Goal: Find specific page/section: Find specific page/section

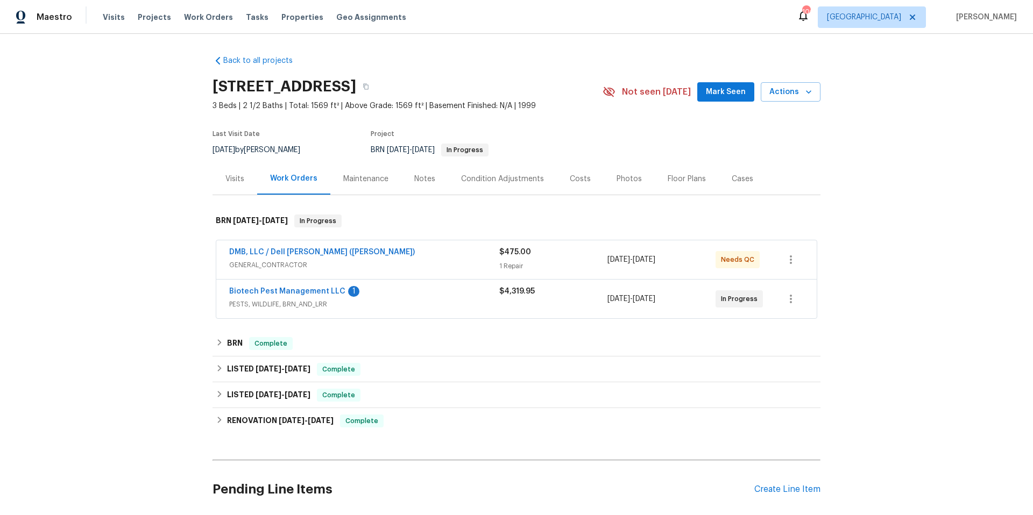
click at [626, 180] on div "Photos" at bounding box center [628, 179] width 25 height 11
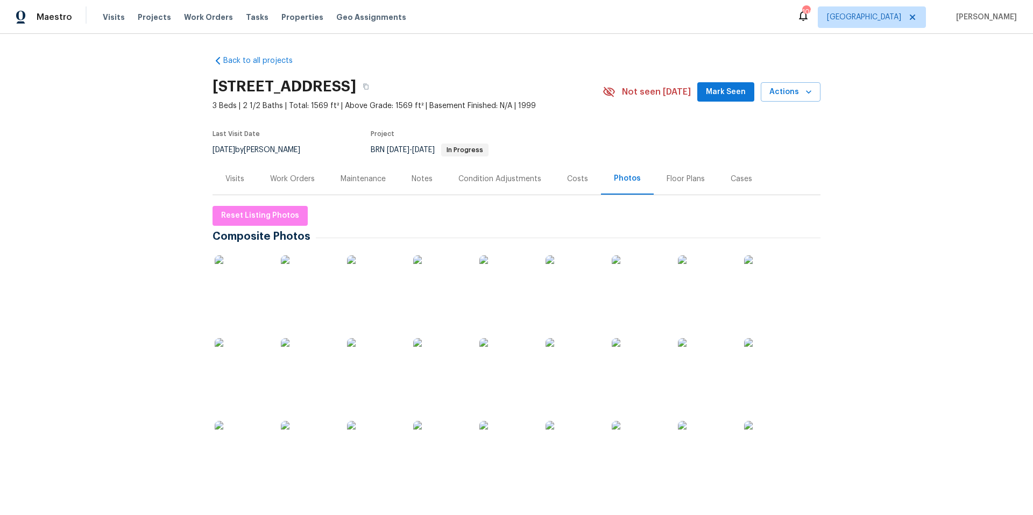
click at [241, 356] on img at bounding box center [242, 365] width 54 height 54
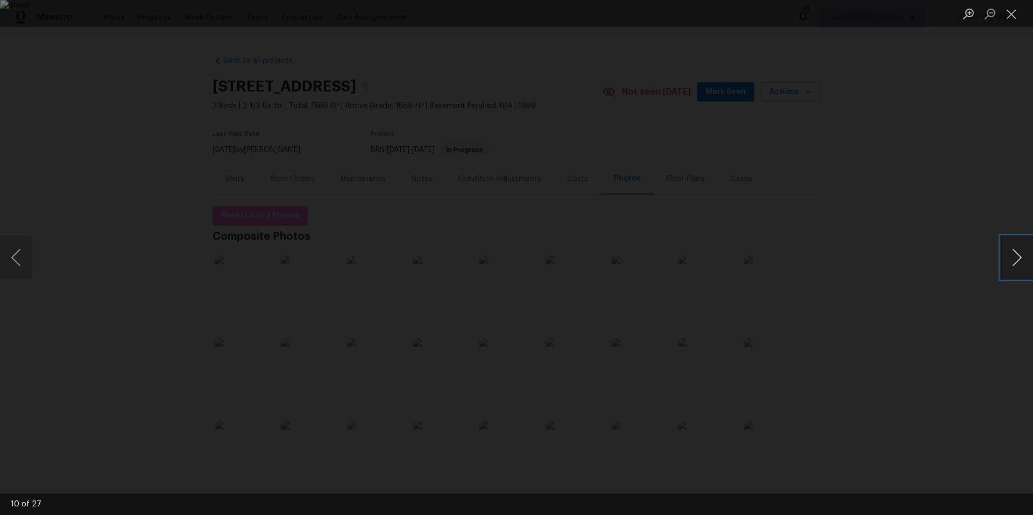
click at [1014, 257] on button "Next image" at bounding box center [1016, 257] width 32 height 43
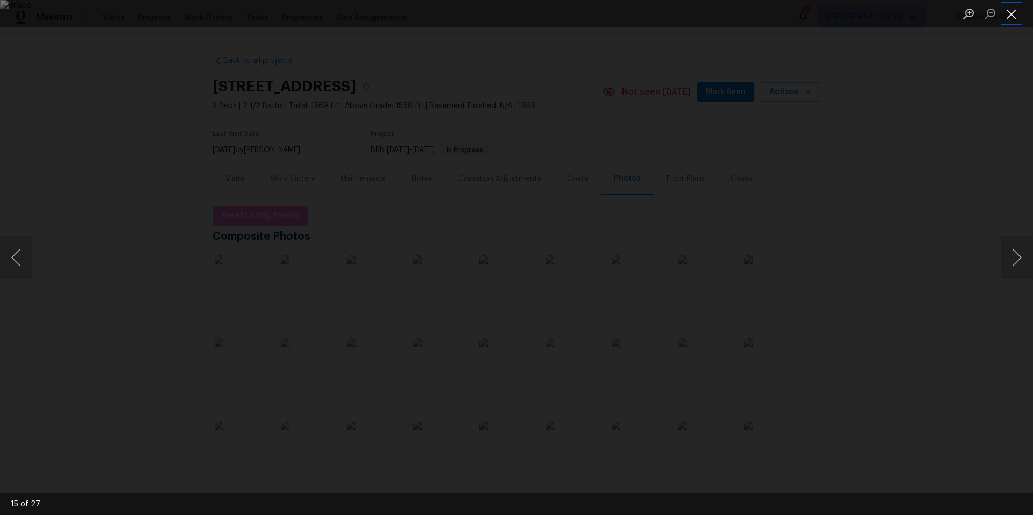
click at [1007, 13] on button "Close lightbox" at bounding box center [1011, 13] width 22 height 19
